Goal: Task Accomplishment & Management: Use online tool/utility

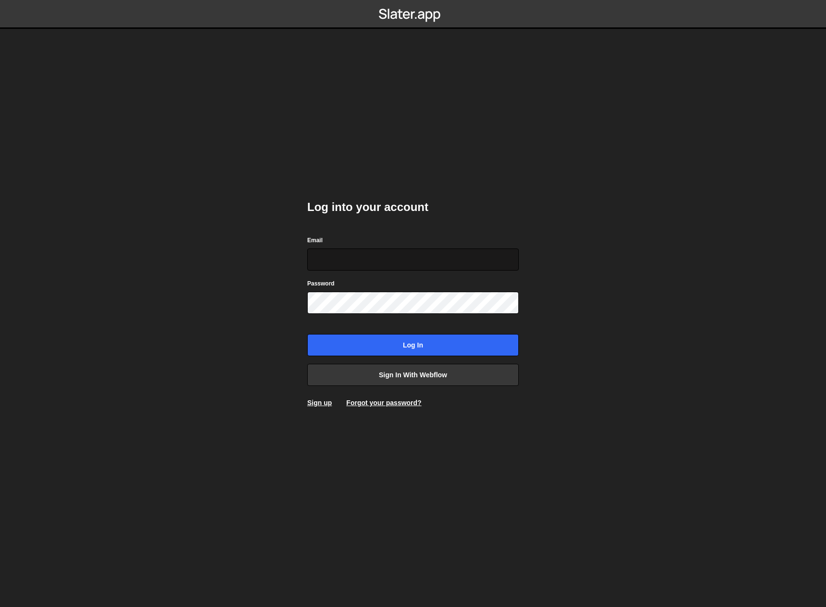
click at [410, 253] on input "Email" at bounding box center [413, 260] width 212 height 22
click at [449, 176] on div "Log into your account Email Password Log in Sign in with Webflow Sign up Forgot…" at bounding box center [413, 303] width 240 height 607
click at [403, 256] on input "Email" at bounding box center [413, 260] width 212 height 22
click at [363, 262] on input "Email" at bounding box center [413, 260] width 212 height 22
paste input "tools@modiphy.net"
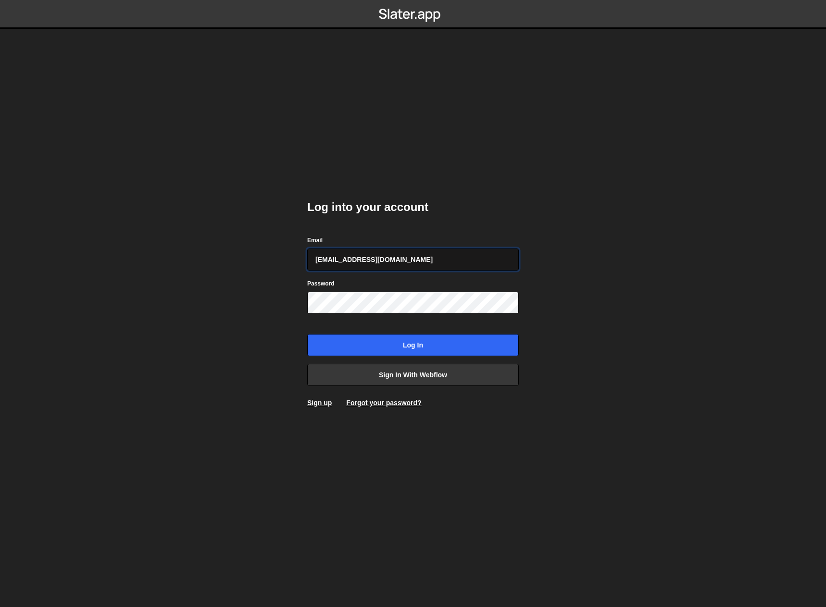
type input "tools@modiphy.net"
click at [449, 349] on input "Log in" at bounding box center [413, 345] width 212 height 22
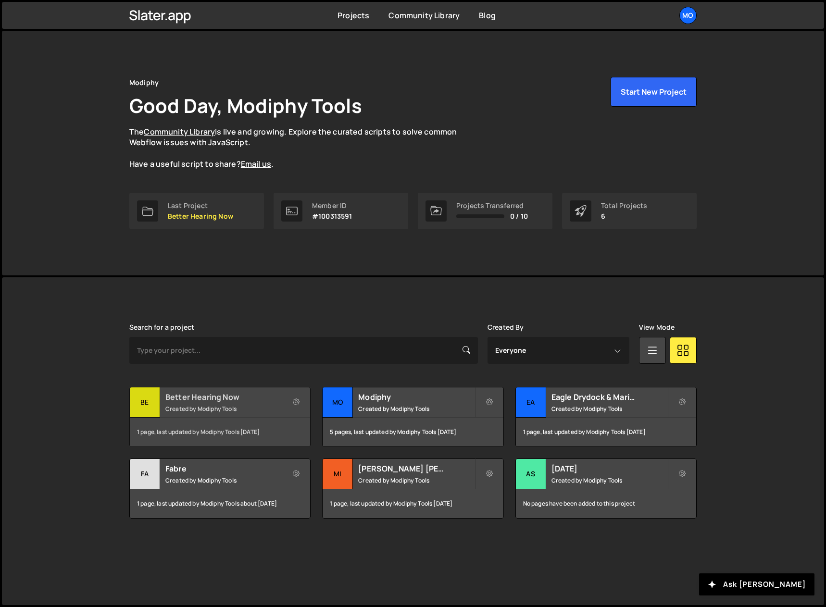
click at [210, 399] on h2 "Better Hearing Now" at bounding box center [223, 397] width 116 height 11
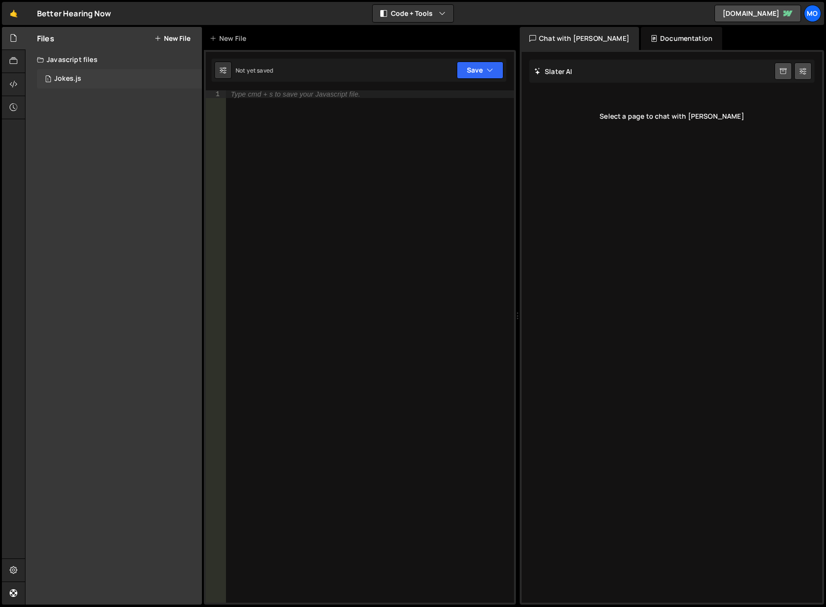
click at [61, 79] on div "Jokes.js" at bounding box center [67, 79] width 27 height 9
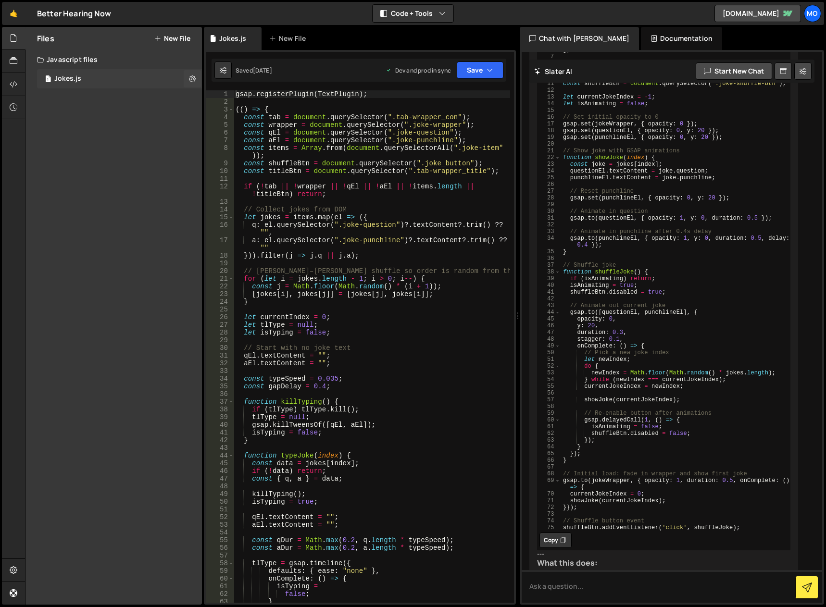
scroll to position [574, 0]
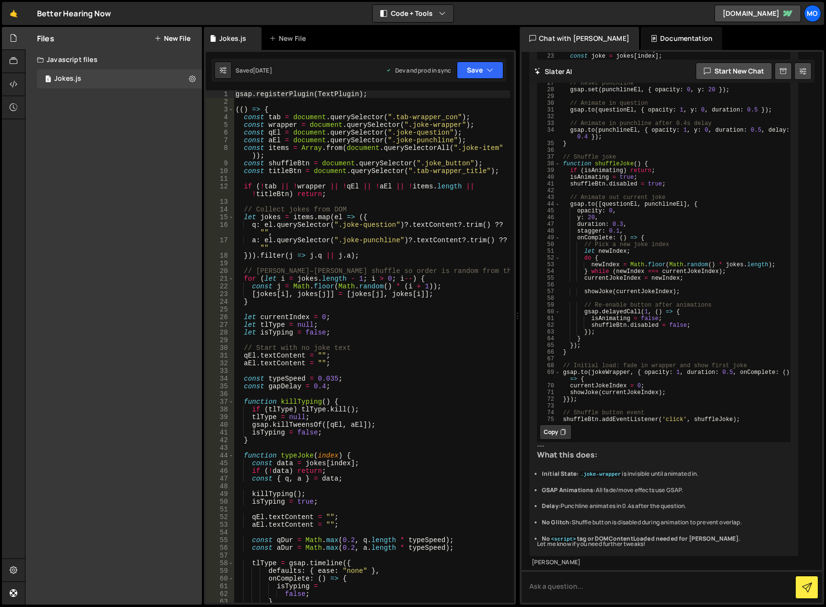
click at [183, 33] on div "Files New File" at bounding box center [113, 38] width 176 height 23
click at [183, 35] on button "New File" at bounding box center [172, 39] width 36 height 8
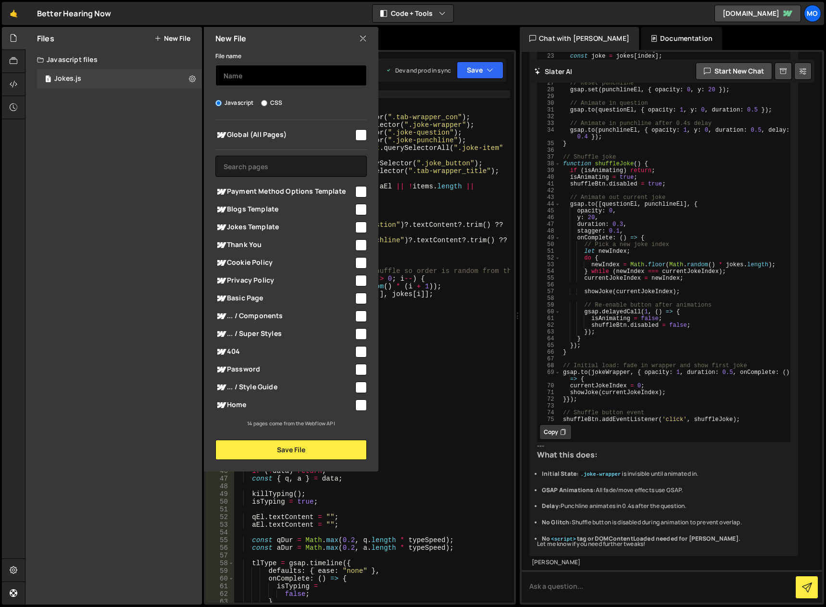
click at [263, 69] on input "text" at bounding box center [290, 75] width 151 height 21
click at [362, 138] on input "checkbox" at bounding box center [361, 135] width 12 height 12
checkbox input "true"
click at [274, 78] on input "text" at bounding box center [290, 75] width 151 height 21
type input "GSAP Heading Animation"
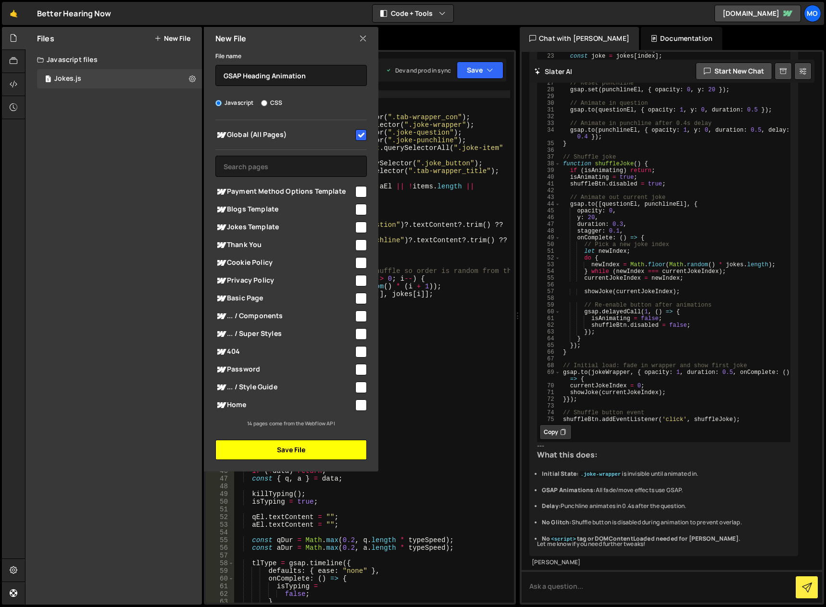
click at [313, 447] on button "Save File" at bounding box center [290, 450] width 151 height 20
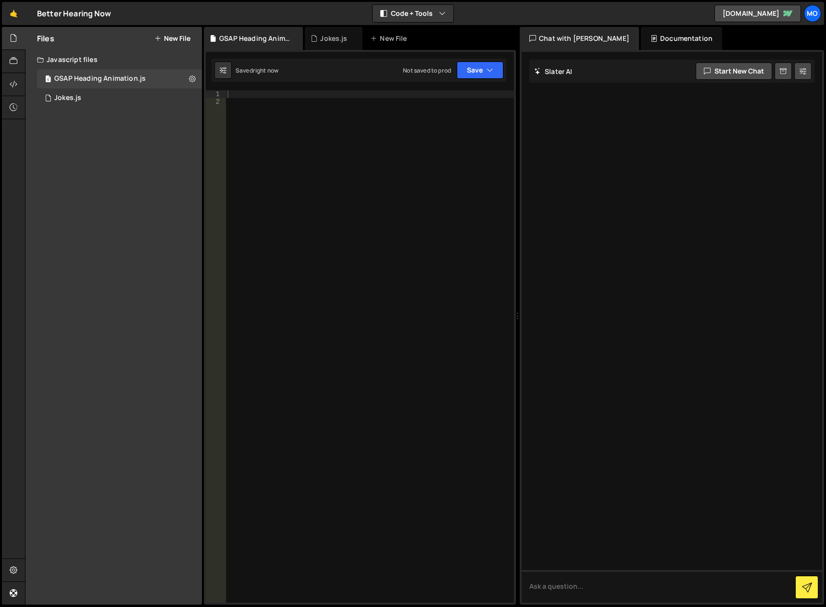
scroll to position [0, 0]
click at [341, 93] on div at bounding box center [369, 354] width 288 height 528
click at [311, 105] on div "< script src = "[URL][DOMAIN_NAME]" > </ script >" at bounding box center [369, 354] width 288 height 528
paste textarea "</script>"
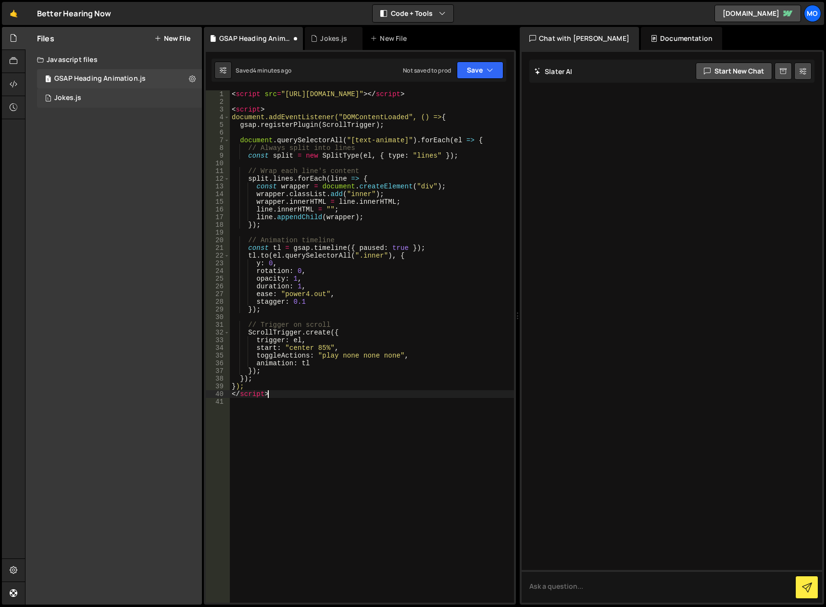
type textarea "</script>"
click at [73, 104] on div "1 Jokes.js 0" at bounding box center [119, 97] width 165 height 19
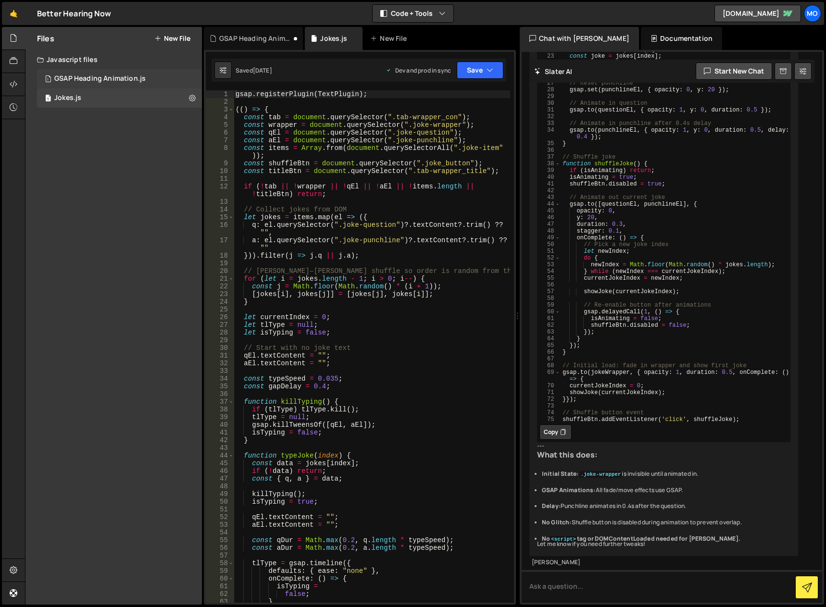
click at [113, 82] on div "GSAP Heading Animation.js" at bounding box center [99, 79] width 91 height 9
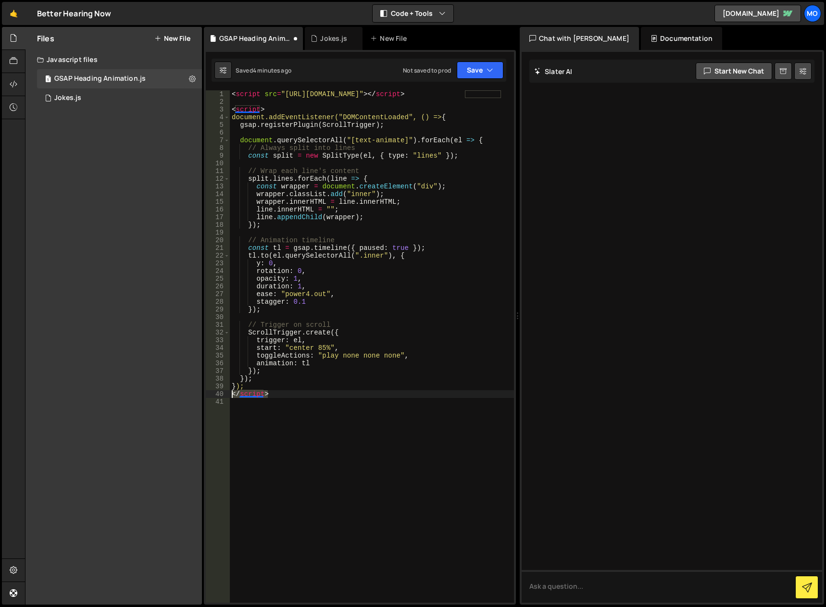
drag, startPoint x: 286, startPoint y: 391, endPoint x: 212, endPoint y: 396, distance: 74.7
click at [212, 396] on div "</script> 1 2 3 4 5 6 7 8 9 10 11 12 13 14 15 16 17 18 19 20 21 22 23 24 25 26 …" at bounding box center [360, 346] width 308 height 513
click at [335, 423] on div "< script src = "[URL][DOMAIN_NAME]" > </ script > < script > document.addEventL…" at bounding box center [372, 354] width 284 height 528
click at [469, 72] on button "Save" at bounding box center [480, 70] width 47 height 17
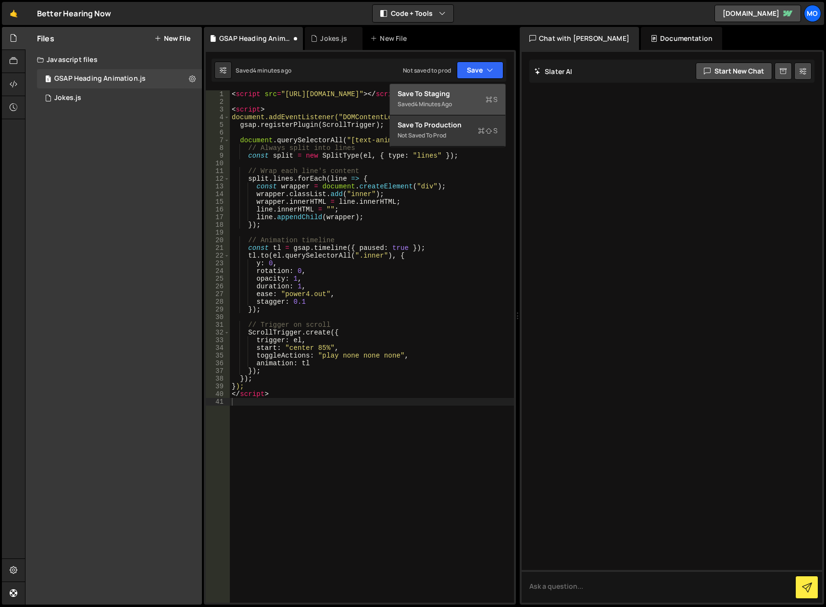
click at [455, 96] on div "Save to Staging S" at bounding box center [448, 94] width 100 height 10
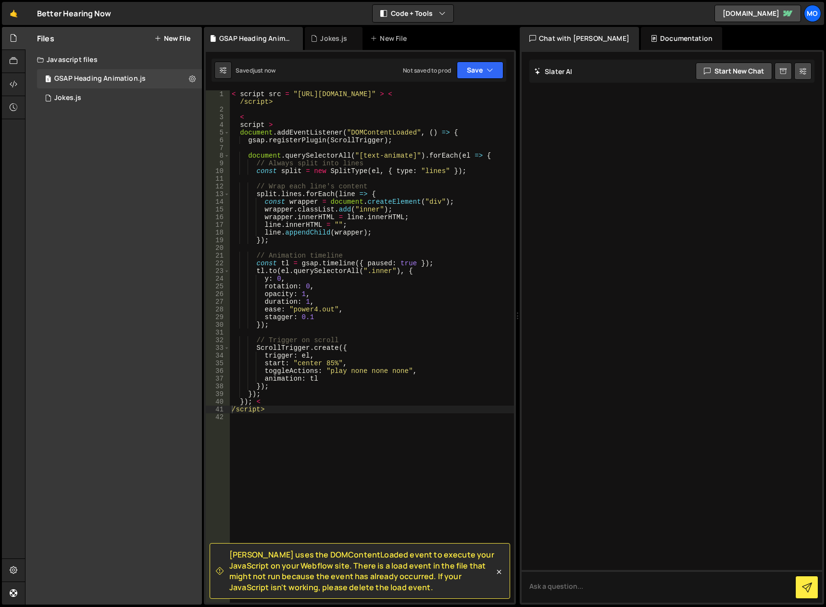
type textarea "/script>"
click at [285, 410] on div "< script src = "[URL][DOMAIN_NAME]" > < /script> < script > document . addEvent…" at bounding box center [372, 358] width 284 height 536
drag, startPoint x: 286, startPoint y: 410, endPoint x: 226, endPoint y: 413, distance: 59.2
click at [226, 413] on div "/script> 1 2 3 4 5 6 7 8 9 10 11 12 13 14 15 16 17 18 19 20 21 22 23 24 25 26 2…" at bounding box center [360, 346] width 308 height 513
click at [259, 403] on div "< script src = "[URL][DOMAIN_NAME]" > < /script> < script > document . addEvent…" at bounding box center [372, 358] width 284 height 536
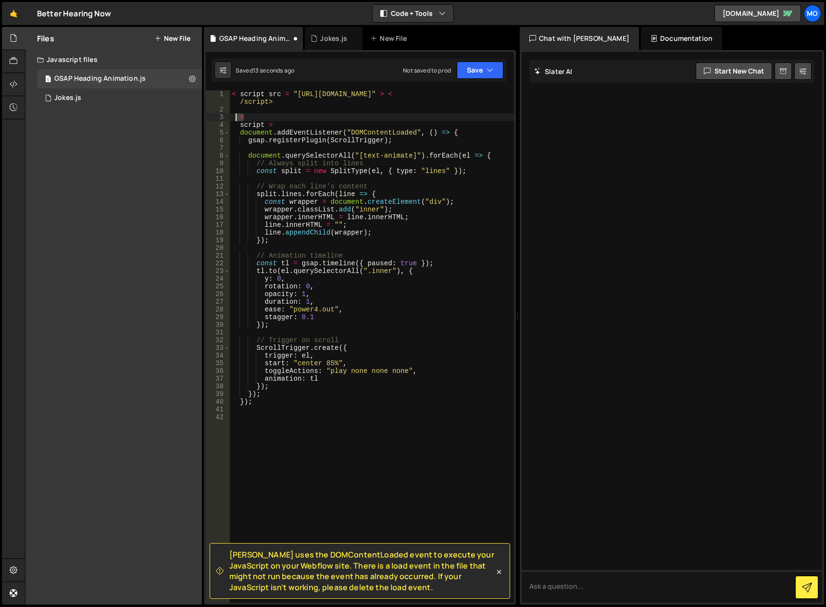
drag, startPoint x: 277, startPoint y: 121, endPoint x: 234, endPoint y: 115, distance: 44.1
click at [234, 115] on div "< script src = "[URL][DOMAIN_NAME]" > < /script> < script > document . addEvent…" at bounding box center [372, 358] width 284 height 536
drag, startPoint x: 283, startPoint y: 127, endPoint x: 213, endPoint y: 118, distance: 69.8
click at [214, 118] on div "< 1 2 3 4 5 6 7 8 9 10 11 12 13 14 15 16 17 18 19 20 21 22 23 24 25 26 27 28 29…" at bounding box center [360, 346] width 308 height 513
type textarea "< script >"
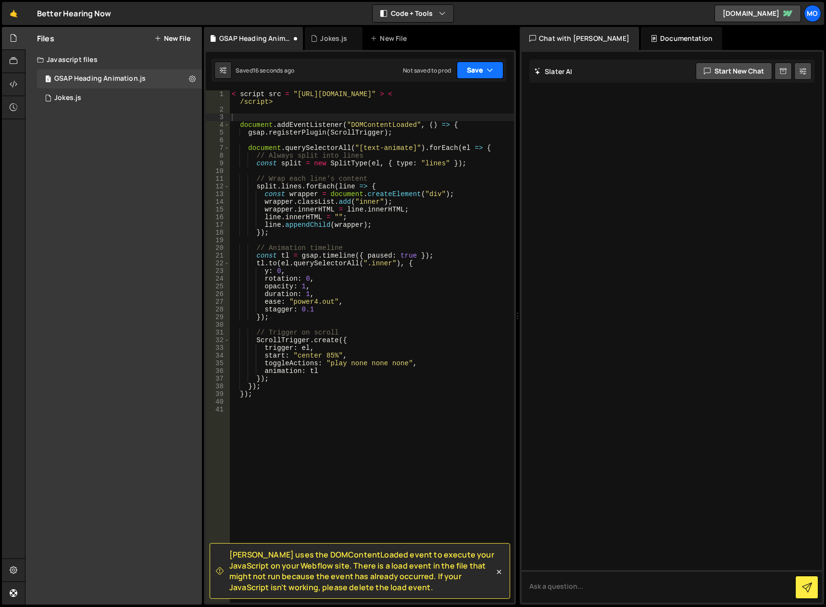
click at [466, 71] on button "Save" at bounding box center [480, 70] width 47 height 17
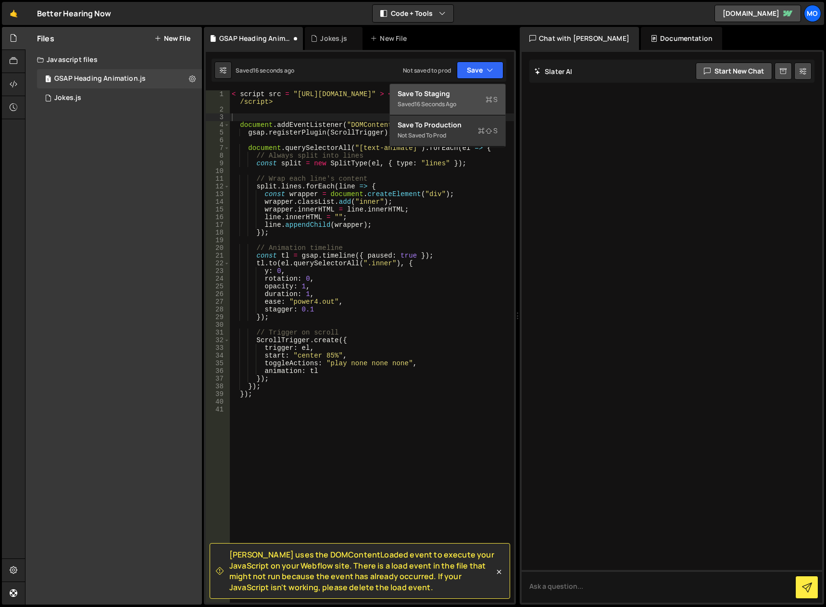
click at [454, 93] on div "Save to Staging S" at bounding box center [448, 94] width 100 height 10
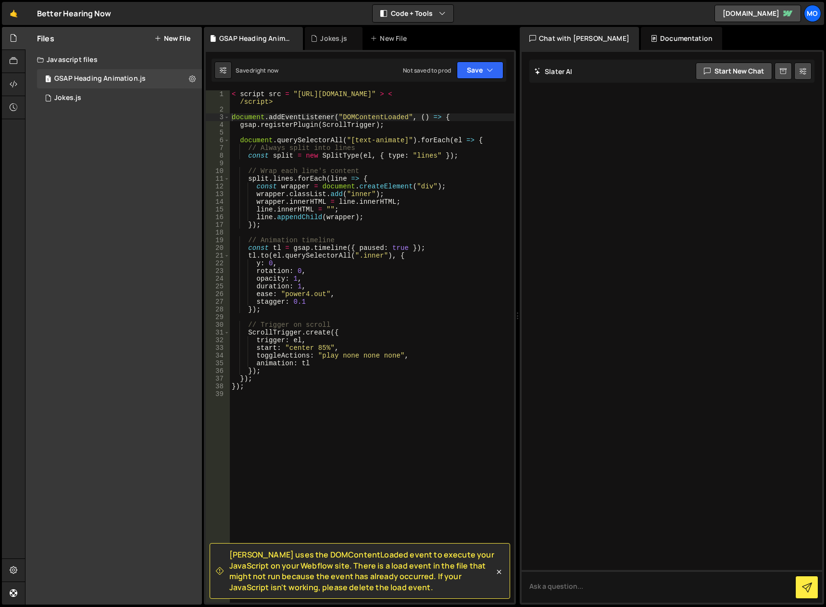
click at [297, 105] on div "< script src = "[URL][DOMAIN_NAME]" > < /script> document . addEventListener ( …" at bounding box center [372, 358] width 284 height 536
drag, startPoint x: 267, startPoint y: 104, endPoint x: 486, endPoint y: 94, distance: 218.5
click at [486, 94] on div "< script src = "[URL][DOMAIN_NAME]" > < /script> document . addEventListener ( …" at bounding box center [372, 358] width 284 height 536
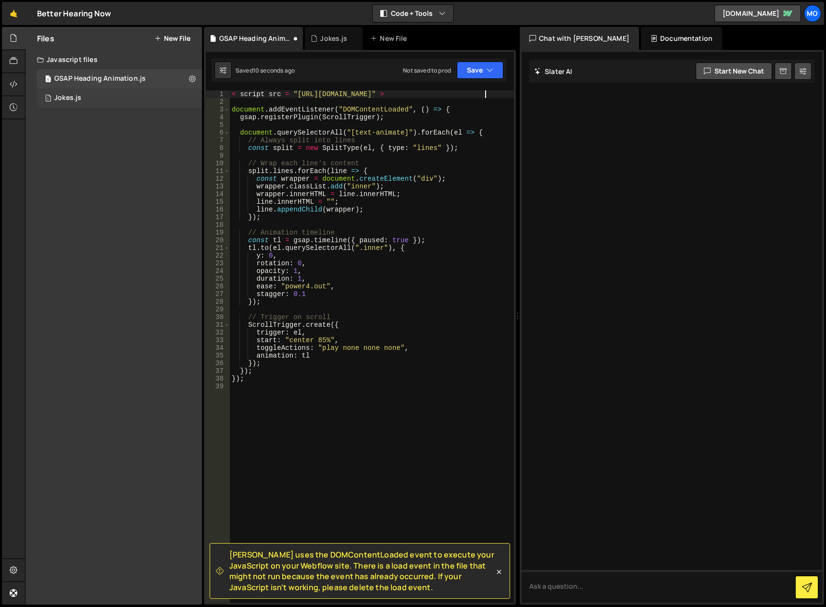
click at [90, 89] on div "1 Jokes.js 0" at bounding box center [119, 97] width 165 height 19
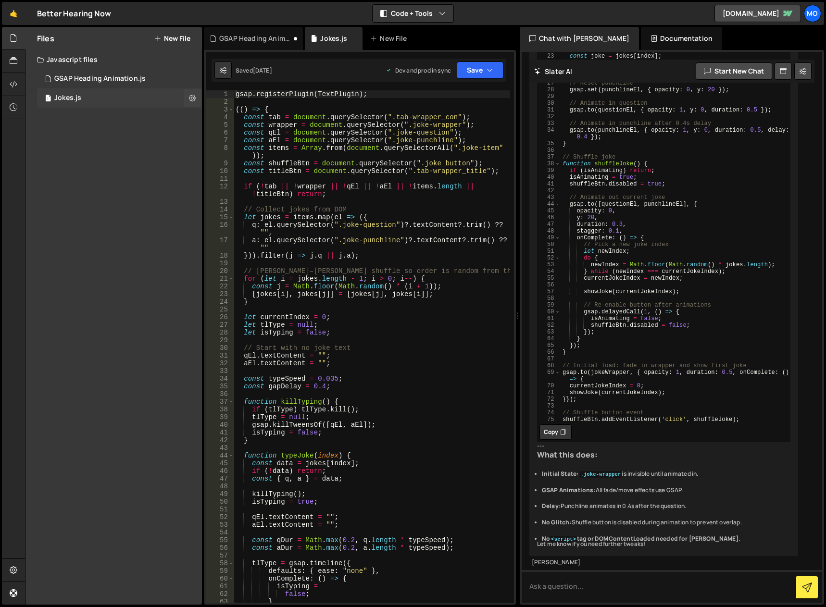
scroll to position [574, 0]
click at [81, 78] on div "GSAP Heading Animation.js" at bounding box center [99, 79] width 91 height 9
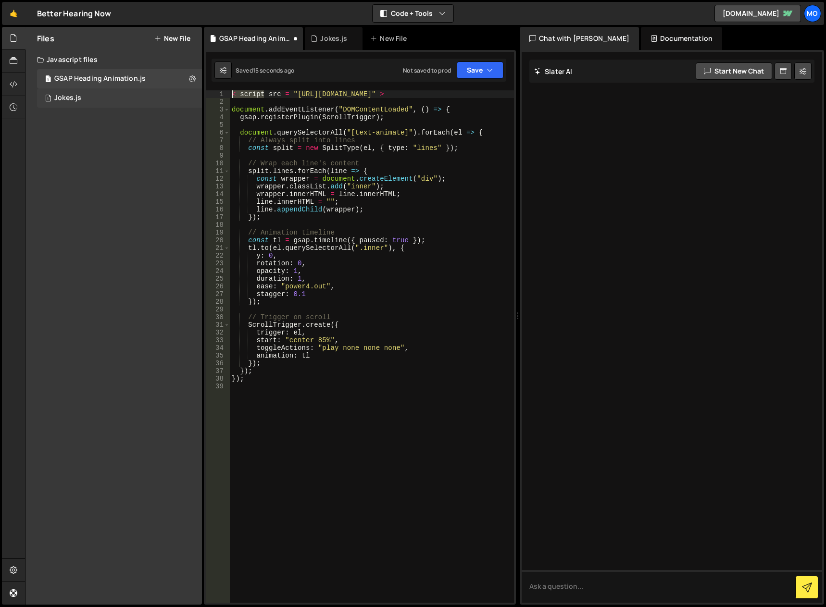
drag, startPoint x: 263, startPoint y: 96, endPoint x: 188, endPoint y: 92, distance: 75.6
click at [196, 93] on div "Files New File Javascript files 1 GSAP Heading Animation.js 0 1 Jokes.js 0 CSS …" at bounding box center [425, 316] width 801 height 578
click at [235, 92] on div "src = "[URL][DOMAIN_NAME]" > document . addEventListener ( "DOMContentLoaded" ,…" at bounding box center [372, 354] width 284 height 528
click at [470, 73] on button "Save" at bounding box center [480, 70] width 47 height 17
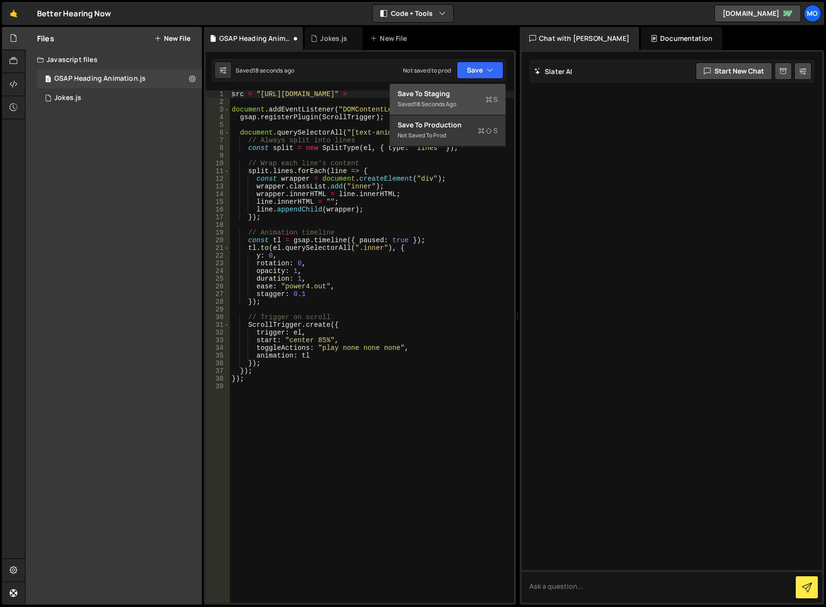
click at [458, 93] on div "Save to Staging S" at bounding box center [448, 94] width 100 height 10
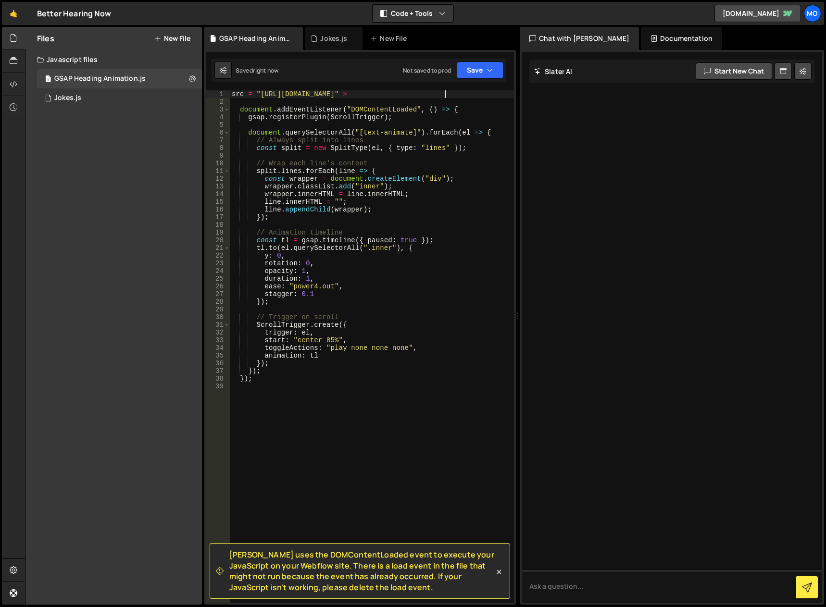
click at [458, 93] on div "src = "[URL][DOMAIN_NAME]" > document . addEventListener ( "DOMContentLoaded" ,…" at bounding box center [372, 354] width 284 height 528
click at [470, 70] on button "Save" at bounding box center [480, 70] width 47 height 17
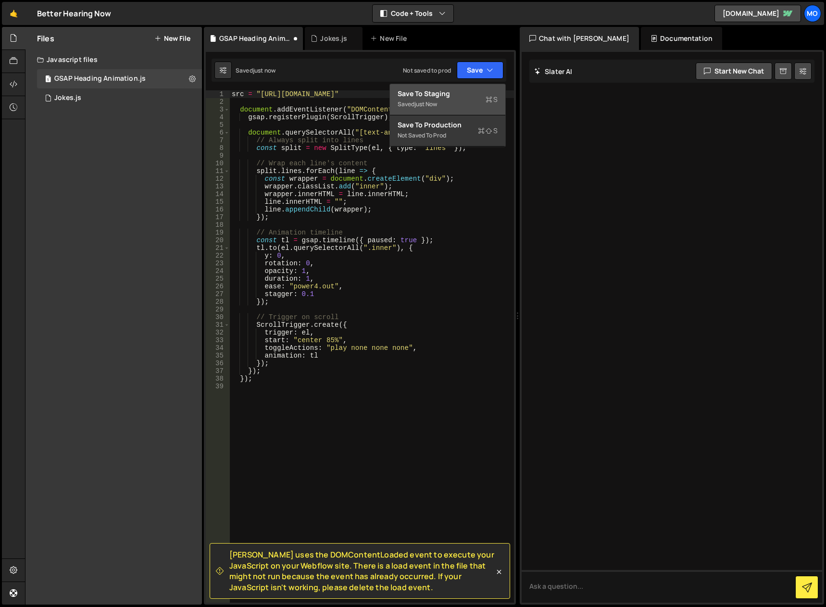
click at [473, 91] on div "Save to Staging S" at bounding box center [448, 94] width 100 height 10
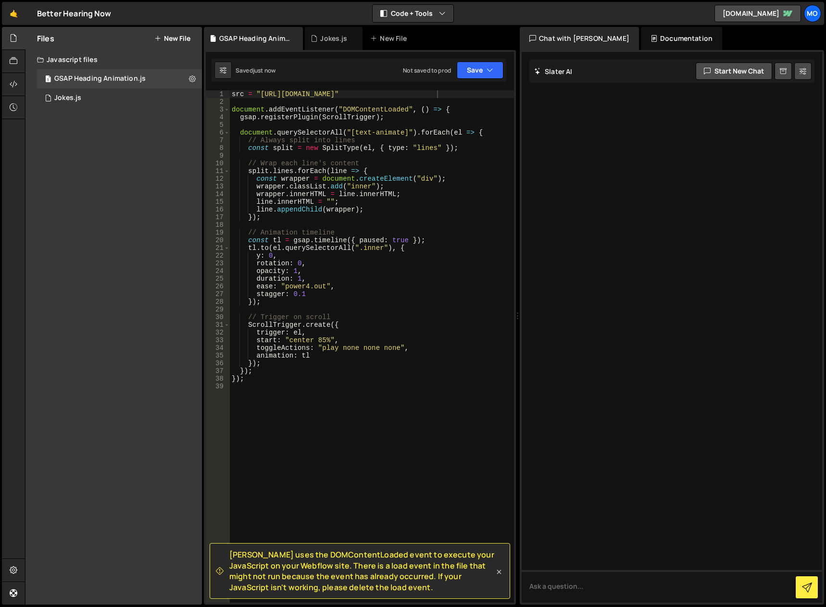
click at [498, 576] on div "[PERSON_NAME] uses the DOMContentLoaded event to execute your JavaScript on you…" at bounding box center [360, 571] width 300 height 56
click at [88, 100] on div "1 Jokes.js 0" at bounding box center [119, 97] width 165 height 19
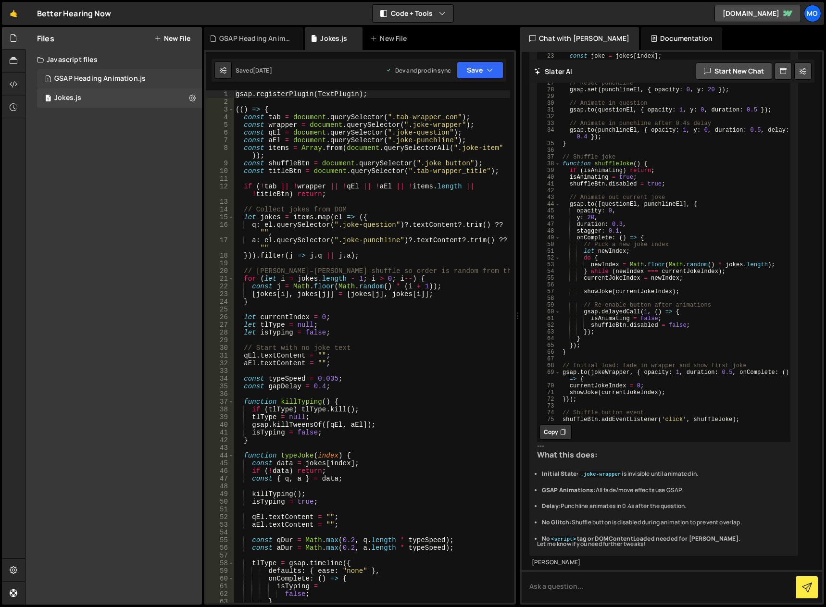
scroll to position [574, 0]
click at [96, 79] on div "GSAP Heading Animation.js" at bounding box center [99, 79] width 91 height 9
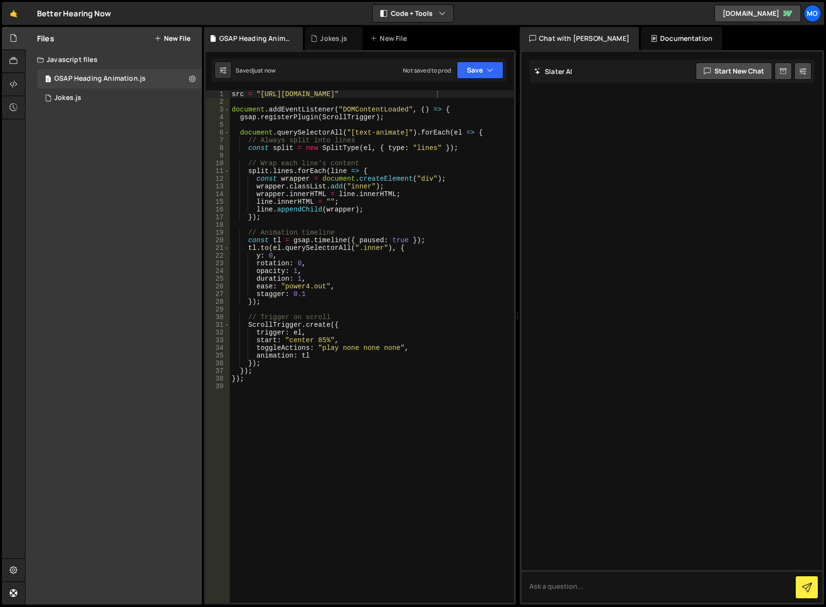
type textarea "src = "[URL][DOMAIN_NAME]""
drag, startPoint x: 462, startPoint y: 96, endPoint x: 145, endPoint y: 78, distance: 317.4
click at [146, 78] on div "Files New File Javascript files 1 GSAP Heading Animation.js 0 1 Jokes.js 0 CSS …" at bounding box center [425, 316] width 801 height 578
click at [476, 75] on button "Save" at bounding box center [480, 70] width 47 height 17
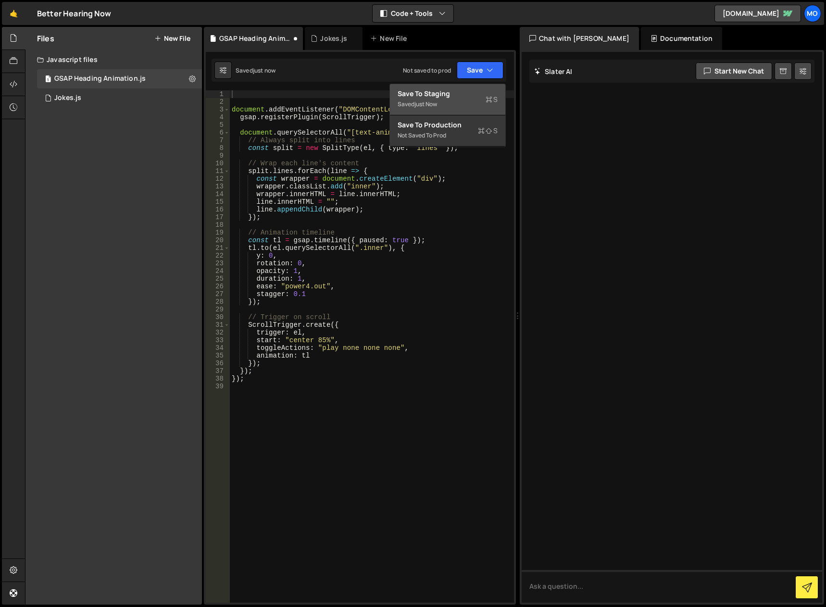
click at [469, 94] on div "Save to Staging S" at bounding box center [448, 94] width 100 height 10
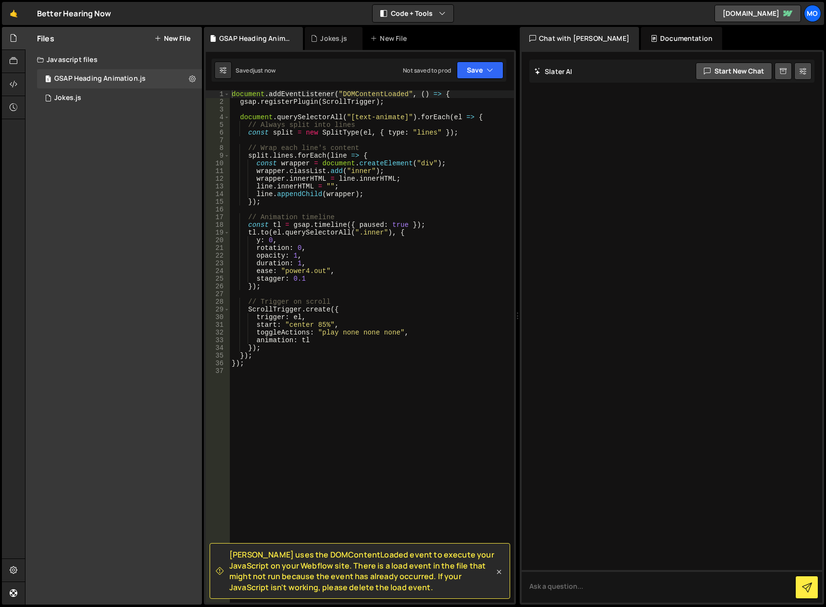
click at [499, 575] on icon at bounding box center [499, 572] width 10 height 10
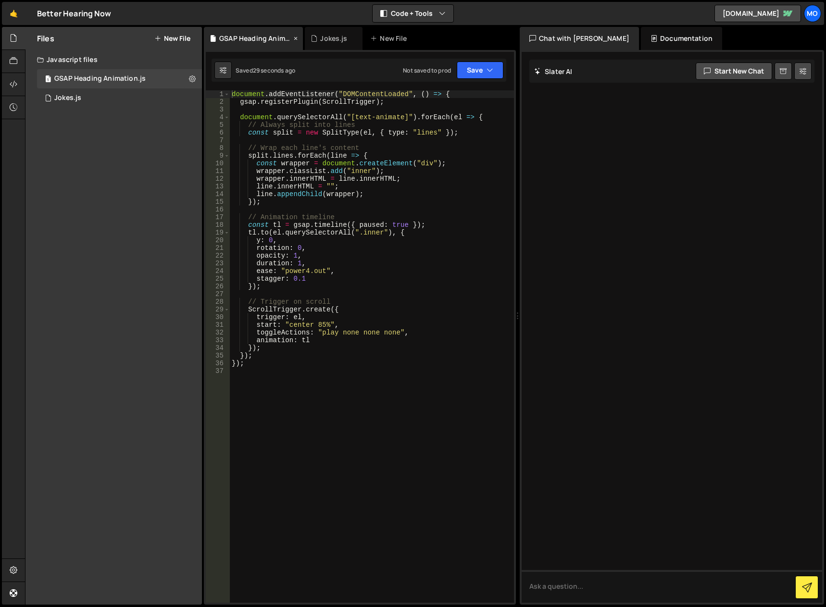
click at [294, 37] on icon at bounding box center [295, 39] width 7 height 10
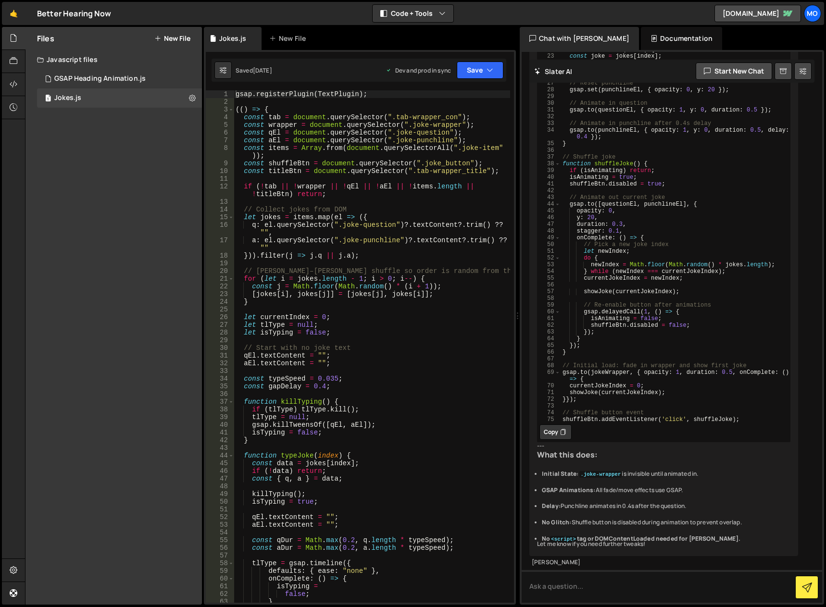
scroll to position [574, 0]
click at [154, 78] on div "1 GSAP Heading Animation.js 0" at bounding box center [119, 78] width 165 height 19
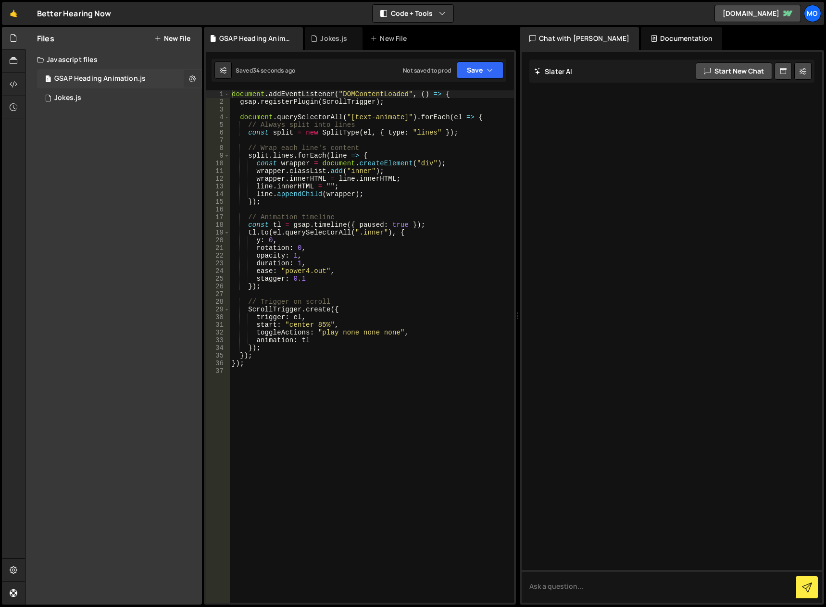
click at [192, 78] on icon at bounding box center [192, 78] width 7 height 9
click at [238, 134] on button "Delete File" at bounding box center [251, 137] width 94 height 19
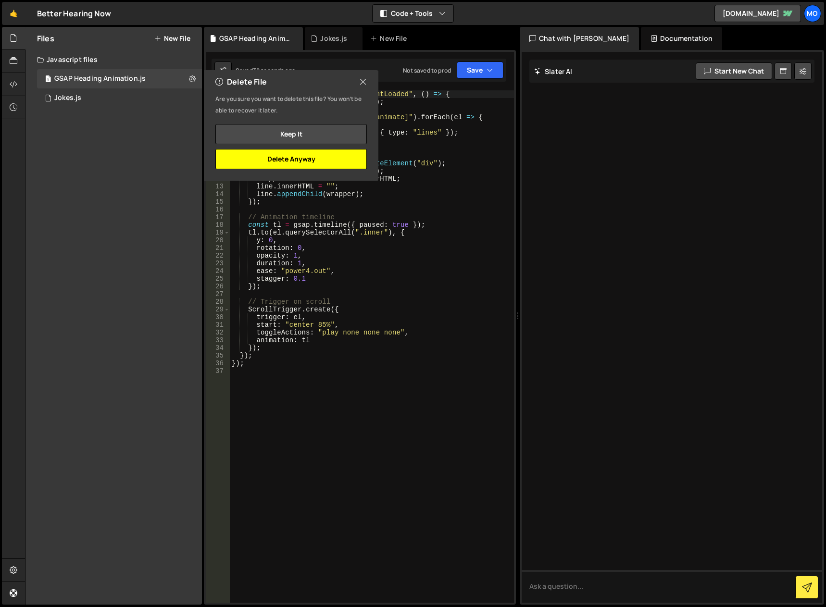
click at [297, 163] on button "Delete Anyway" at bounding box center [290, 159] width 151 height 20
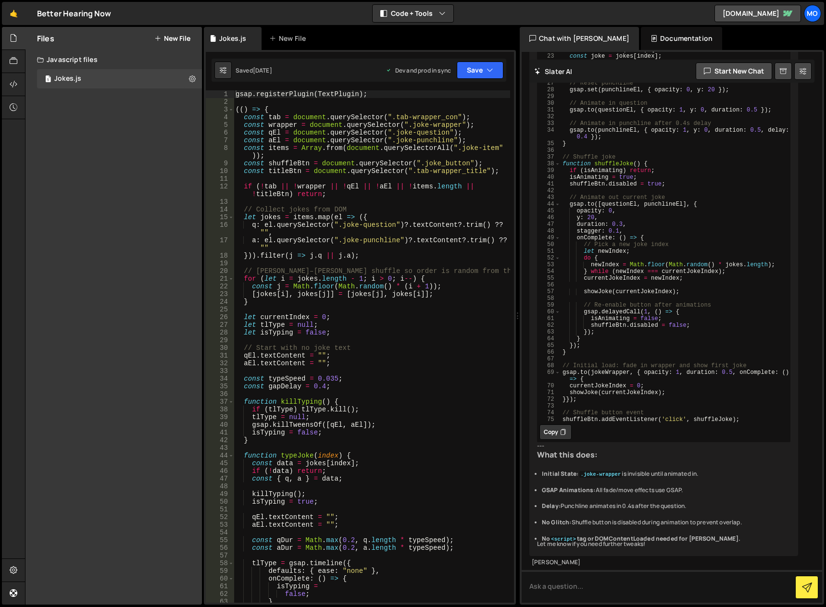
scroll to position [574, 0]
